Goal: Information Seeking & Learning: Learn about a topic

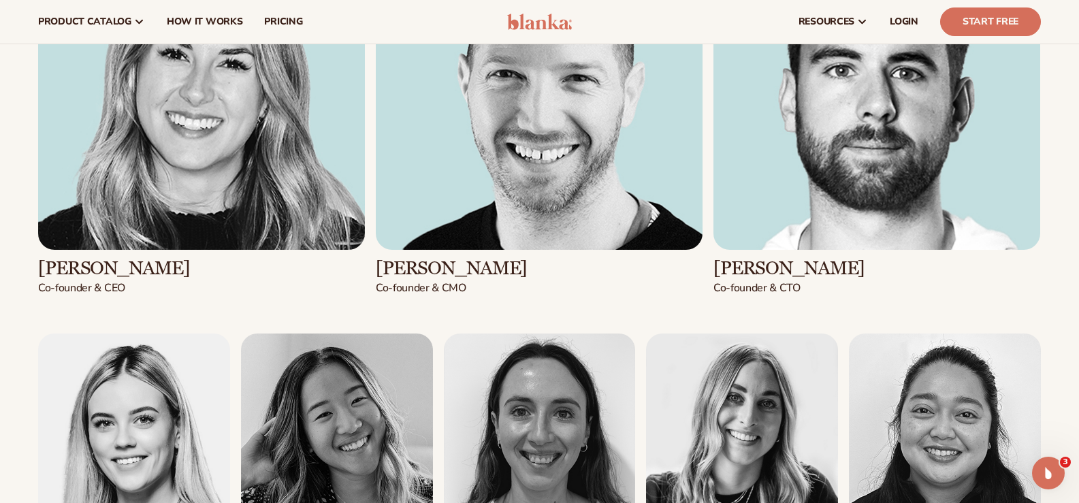
scroll to position [1634, 0]
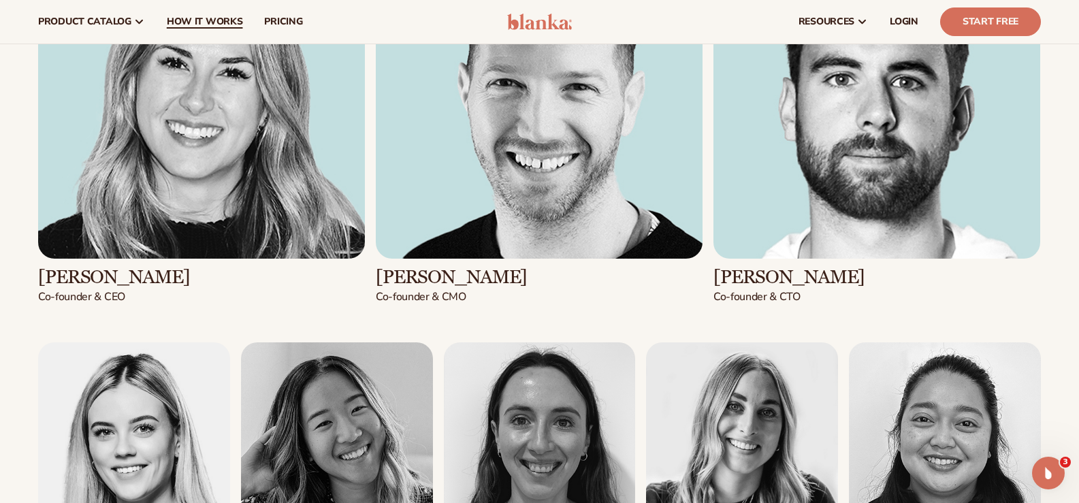
click at [190, 25] on span "How It Works" at bounding box center [205, 21] width 76 height 11
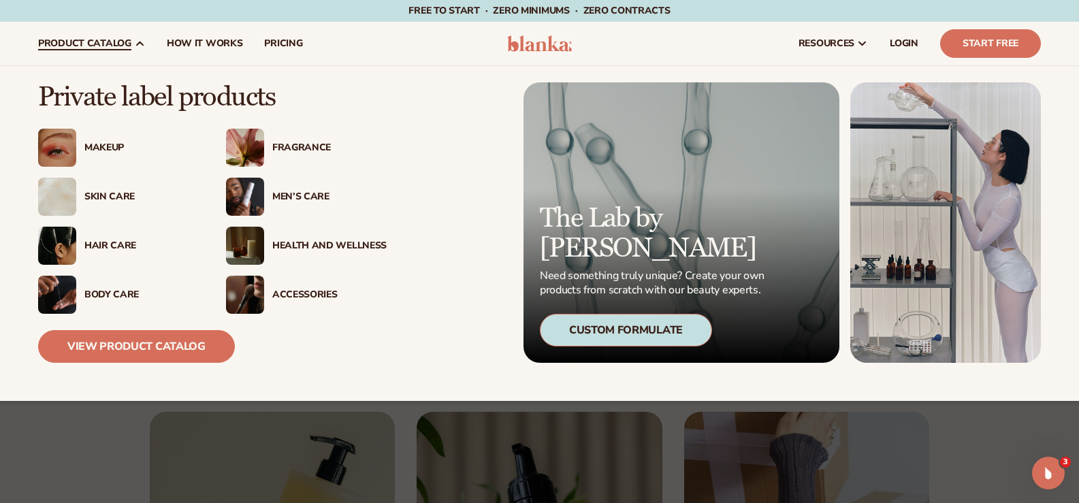
click at [255, 243] on img at bounding box center [245, 246] width 38 height 38
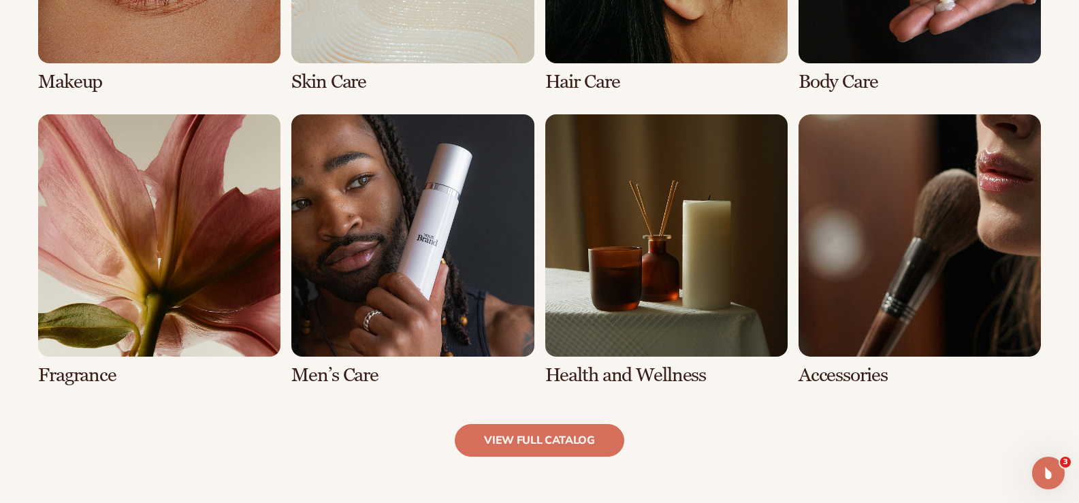
scroll to position [1225, 0]
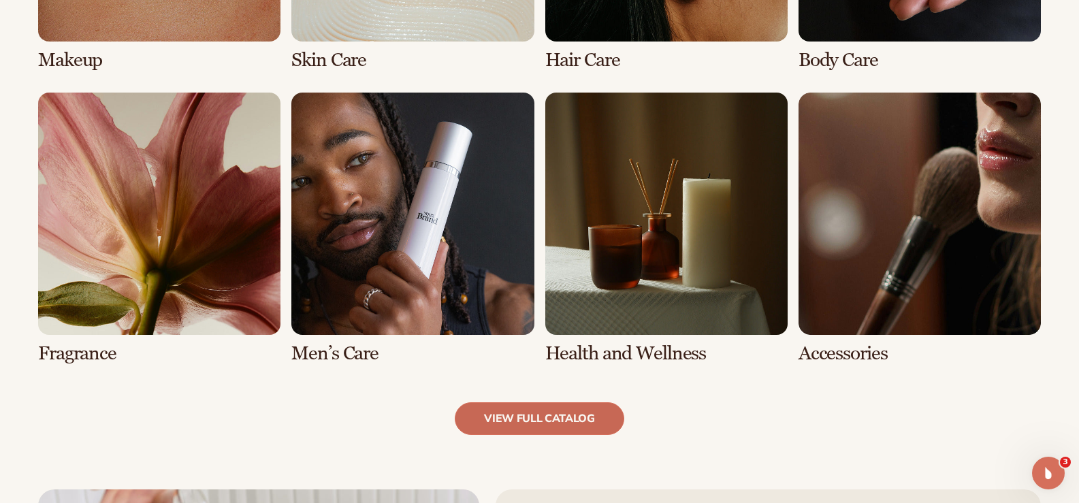
click at [523, 419] on link "view full catalog" at bounding box center [539, 418] width 169 height 33
